Goal: Task Accomplishment & Management: Manage account settings

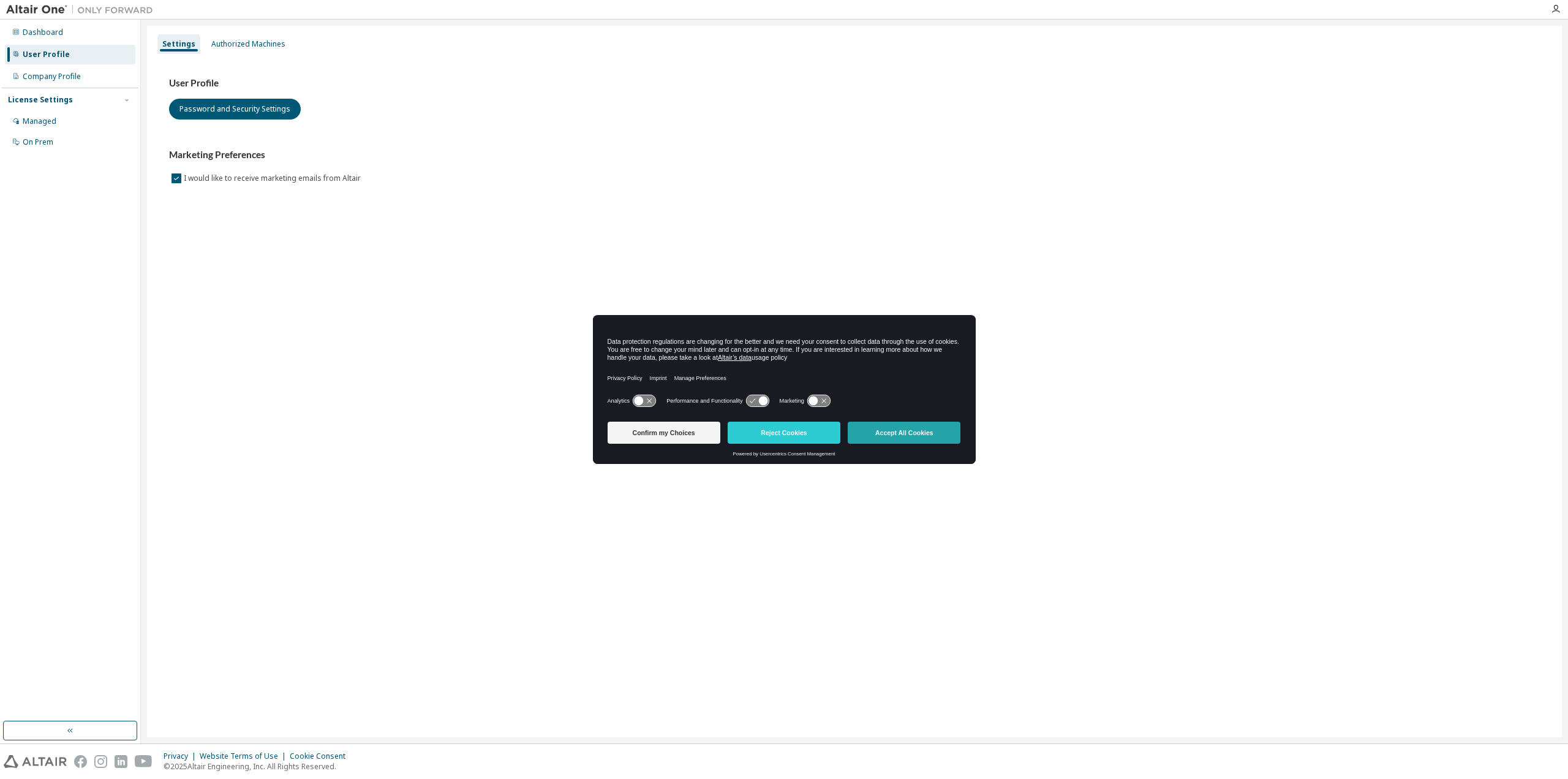
click at [876, 436] on button "Accept All Cookies" at bounding box center [904, 432] width 113 height 22
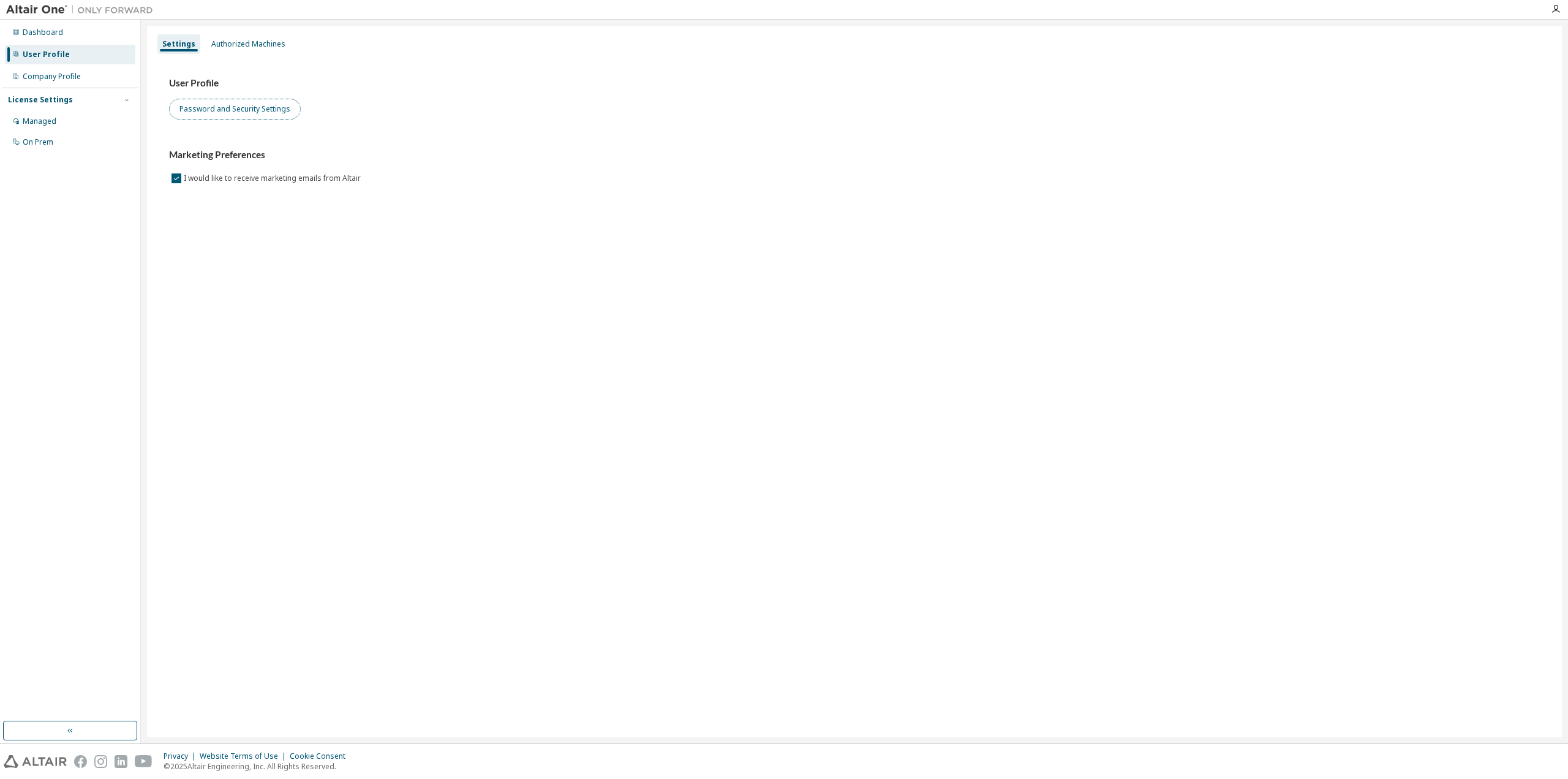
click at [270, 114] on button "Password and Security Settings" at bounding box center [235, 108] width 132 height 20
